Goal: Task Accomplishment & Management: Use online tool/utility

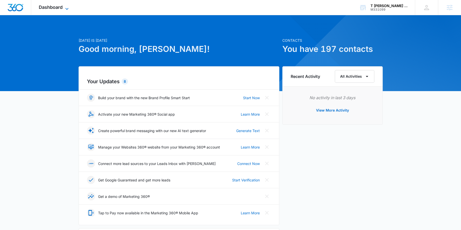
click at [54, 6] on span "Dashboard" at bounding box center [51, 7] width 24 height 5
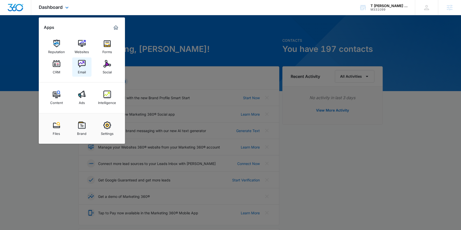
click at [80, 64] on img at bounding box center [82, 64] width 8 height 8
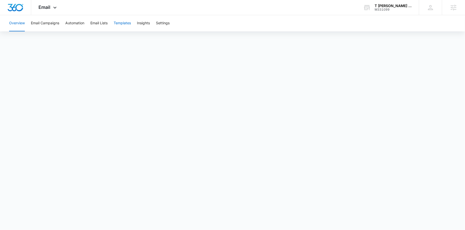
click at [126, 25] on button "Templates" at bounding box center [122, 23] width 17 height 16
click at [145, 21] on button "Insights" at bounding box center [143, 23] width 13 height 16
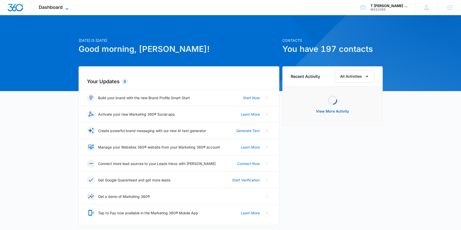
click at [66, 9] on icon at bounding box center [67, 9] width 6 height 6
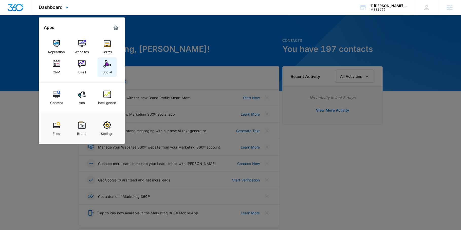
click at [110, 70] on div "Social" at bounding box center [107, 71] width 9 height 7
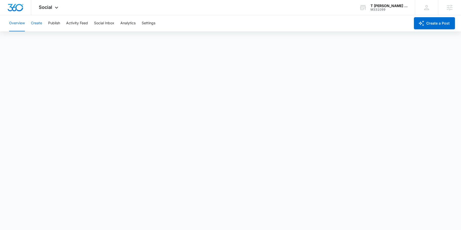
click at [37, 26] on button "Create" at bounding box center [36, 23] width 11 height 16
click at [45, 41] on button "Approvals" at bounding box center [49, 39] width 17 height 14
click at [55, 25] on button "Publish" at bounding box center [54, 23] width 12 height 16
click at [14, 22] on button "Overview" at bounding box center [17, 23] width 16 height 16
click at [428, 27] on button "Create a Post" at bounding box center [434, 23] width 41 height 12
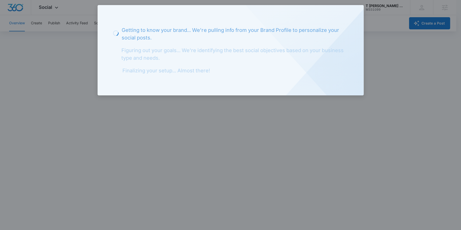
click at [355, 11] on div "Loading Getting to know your brand... We're pulling info from your Brand Profil…" at bounding box center [231, 50] width 266 height 90
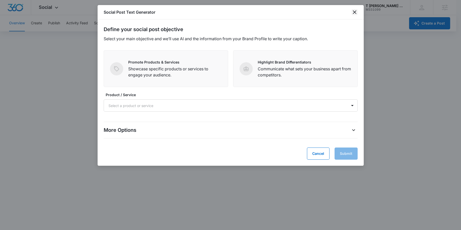
click at [354, 11] on icon "close" at bounding box center [354, 12] width 6 height 6
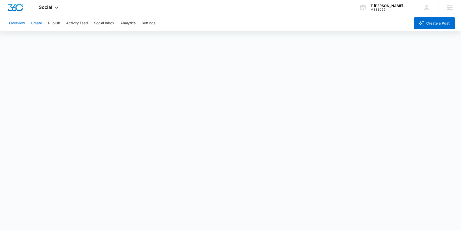
click at [35, 27] on button "Create" at bounding box center [36, 23] width 11 height 16
click at [53, 21] on button "Publish" at bounding box center [54, 23] width 12 height 16
click at [36, 38] on button "Schedules" at bounding box center [38, 39] width 17 height 14
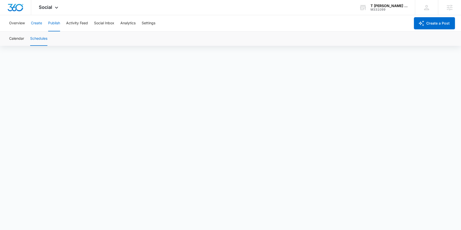
click at [34, 23] on button "Create" at bounding box center [36, 23] width 11 height 16
click at [48, 41] on button "Approvals" at bounding box center [49, 39] width 17 height 14
click at [51, 24] on button "Publish" at bounding box center [54, 23] width 12 height 16
click at [40, 37] on button "Schedules" at bounding box center [38, 39] width 17 height 14
click at [17, 36] on button "Calendar" at bounding box center [16, 39] width 15 height 14
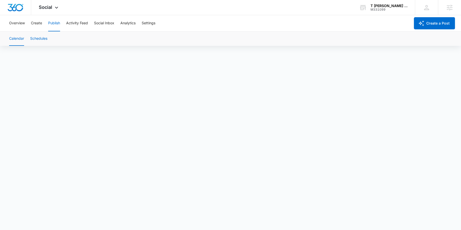
click at [40, 40] on button "Schedules" at bounding box center [38, 39] width 17 height 14
click at [19, 40] on button "Calendar" at bounding box center [16, 39] width 15 height 14
click at [48, 42] on div "Calendar Schedules" at bounding box center [230, 39] width 449 height 14
